Goal: Navigation & Orientation: Find specific page/section

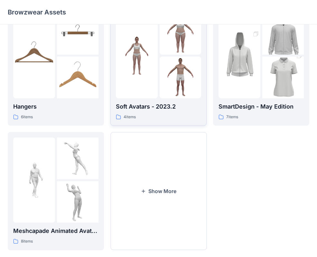
scroll to position [121, 0]
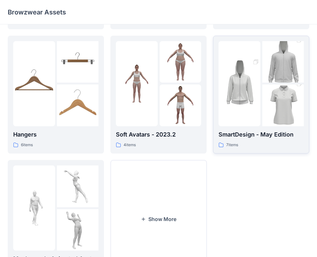
click at [241, 92] on img at bounding box center [240, 83] width 42 height 62
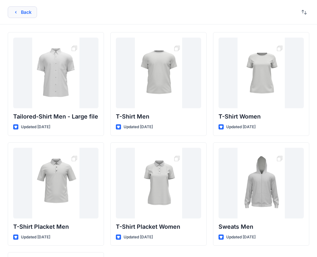
click at [31, 10] on button "Back" at bounding box center [22, 12] width 29 height 12
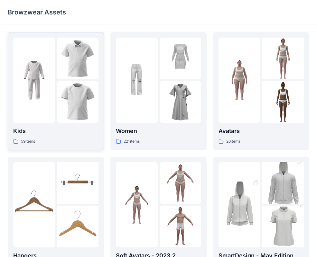
click at [67, 77] on img at bounding box center [78, 59] width 42 height 42
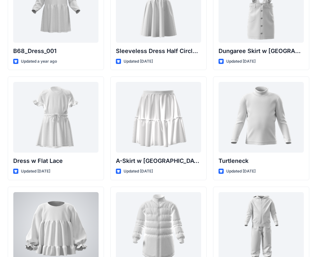
scroll to position [1388, 0]
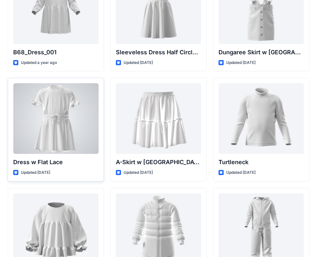
click at [55, 117] on div at bounding box center [55, 118] width 85 height 71
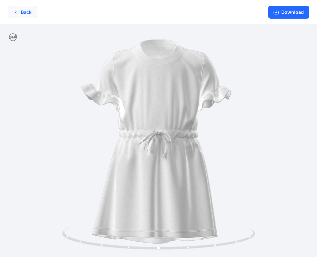
click at [25, 11] on button "Back" at bounding box center [22, 12] width 29 height 13
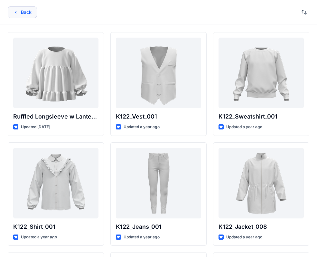
click at [29, 13] on button "Back" at bounding box center [22, 12] width 29 height 12
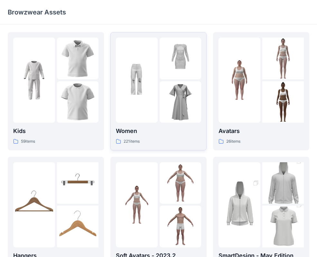
click at [180, 105] on img at bounding box center [181, 102] width 42 height 42
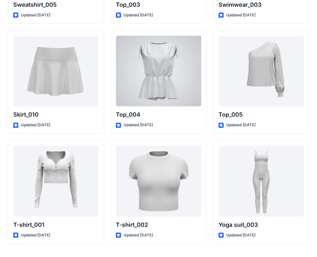
scroll to position [3310, 0]
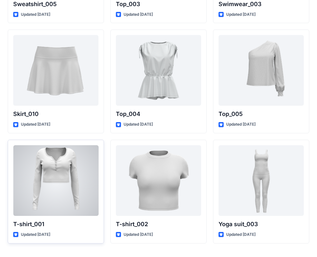
click at [76, 150] on div at bounding box center [55, 180] width 85 height 71
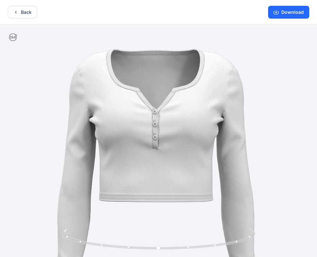
drag, startPoint x: 169, startPoint y: 96, endPoint x: 165, endPoint y: 157, distance: 61.3
click at [165, 175] on img at bounding box center [155, 192] width 337 height 337
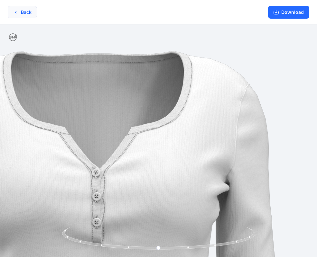
click at [27, 10] on button "Back" at bounding box center [22, 12] width 29 height 13
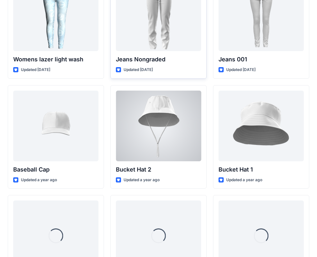
scroll to position [4764, 0]
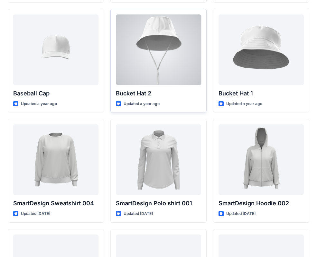
click at [165, 53] on div at bounding box center [158, 49] width 85 height 71
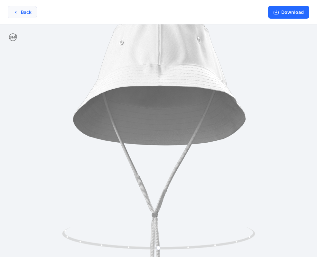
click at [20, 11] on button "Back" at bounding box center [22, 12] width 29 height 13
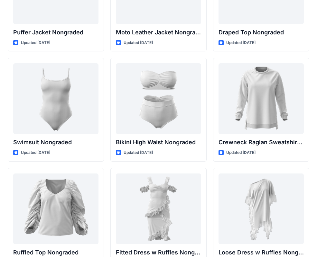
scroll to position [6245, 0]
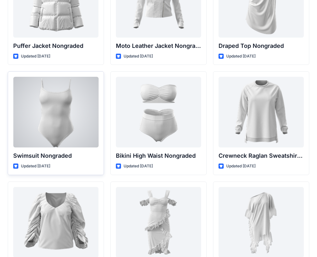
click at [74, 97] on div at bounding box center [55, 112] width 85 height 71
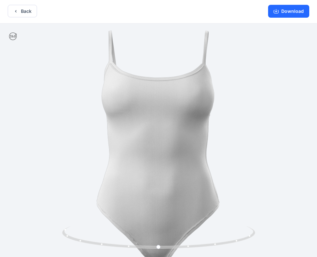
scroll to position [1, 0]
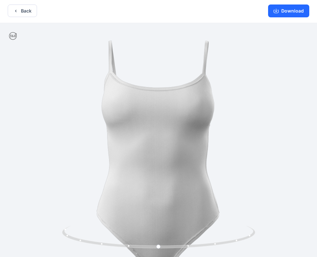
drag, startPoint x: 131, startPoint y: 84, endPoint x: 142, endPoint y: 103, distance: 21.6
click at [124, 138] on img at bounding box center [158, 155] width 265 height 265
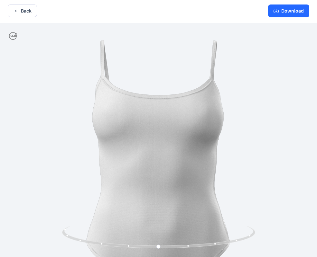
drag, startPoint x: 213, startPoint y: 93, endPoint x: 215, endPoint y: 120, distance: 27.5
click at [213, 94] on img at bounding box center [158, 174] width 309 height 309
click at [221, 154] on img at bounding box center [158, 176] width 309 height 309
drag, startPoint x: 109, startPoint y: 165, endPoint x: 220, endPoint y: 166, distance: 110.7
click at [223, 165] on img at bounding box center [158, 175] width 309 height 309
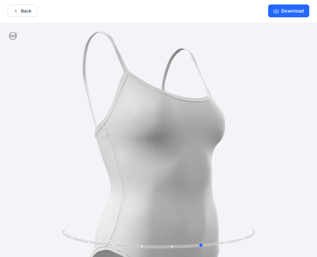
drag, startPoint x: 242, startPoint y: 238, endPoint x: 287, endPoint y: 223, distance: 47.3
click at [270, 231] on div at bounding box center [158, 140] width 317 height 234
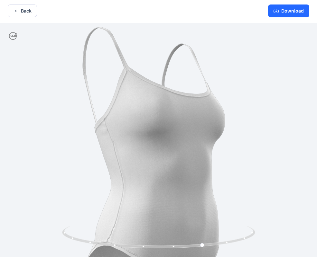
drag, startPoint x: 287, startPoint y: 223, endPoint x: 307, endPoint y: 212, distance: 22.9
click at [307, 212] on img at bounding box center [158, 171] width 309 height 309
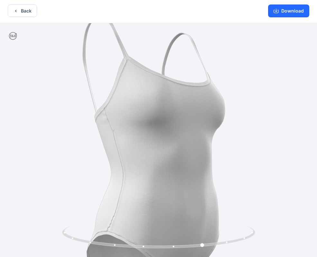
drag, startPoint x: 307, startPoint y: 212, endPoint x: 301, endPoint y: 213, distance: 6.8
click at [306, 211] on img at bounding box center [158, 160] width 309 height 309
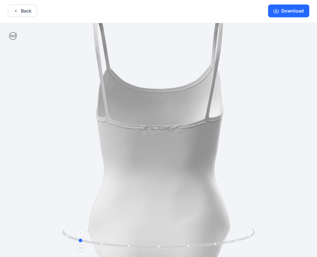
drag, startPoint x: 131, startPoint y: 250, endPoint x: 194, endPoint y: 235, distance: 65.2
click at [194, 235] on div at bounding box center [158, 241] width 193 height 32
click at [19, 10] on button "Back" at bounding box center [22, 11] width 29 height 13
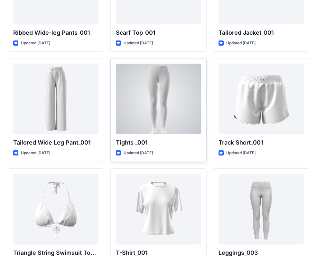
scroll to position [7296, 0]
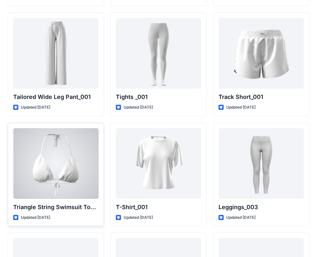
click at [65, 156] on div at bounding box center [55, 163] width 85 height 71
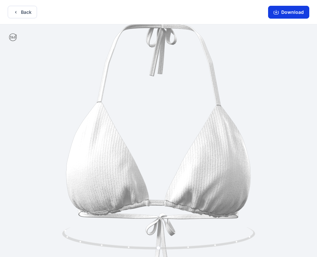
click at [277, 11] on icon "button" at bounding box center [276, 11] width 3 height 3
